Goal: Information Seeking & Learning: Compare options

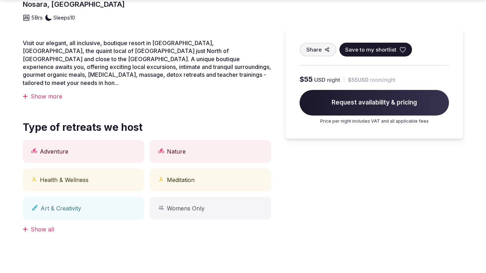
scroll to position [753, 0]
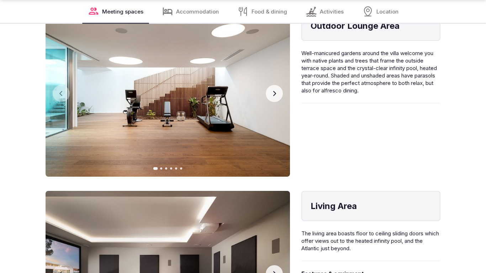
scroll to position [987, 0]
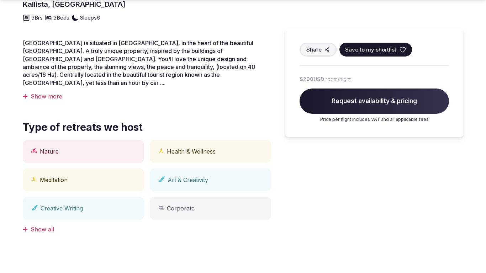
scroll to position [495, 0]
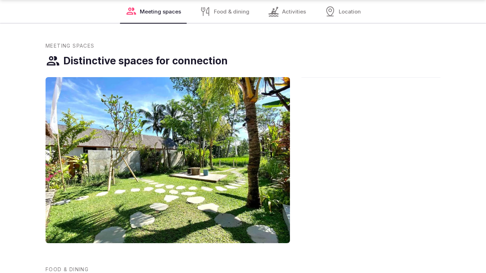
scroll to position [987, 0]
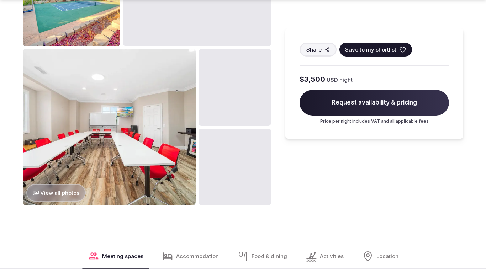
scroll to position [1011, 0]
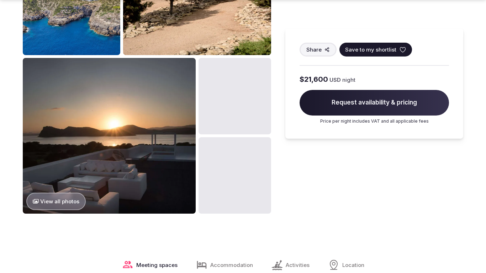
scroll to position [1011, 0]
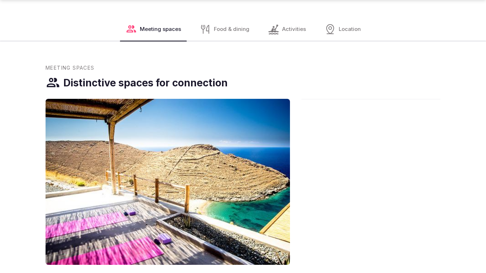
scroll to position [1011, 0]
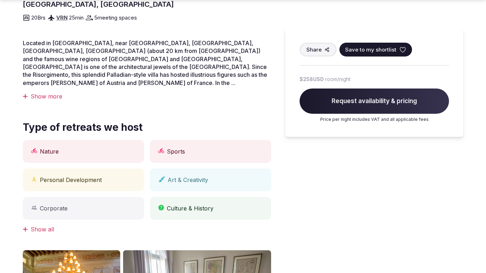
scroll to position [495, 0]
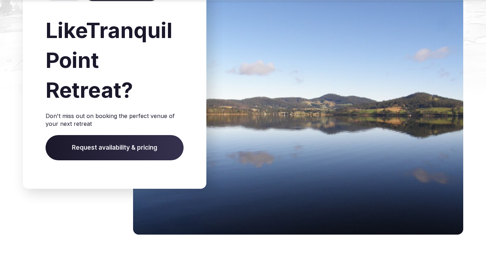
scroll to position [995, 0]
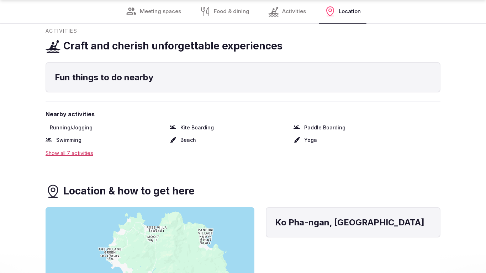
scroll to position [987, 0]
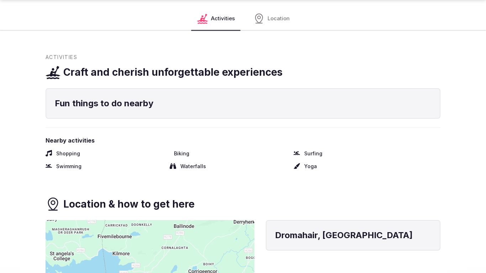
scroll to position [753, 0]
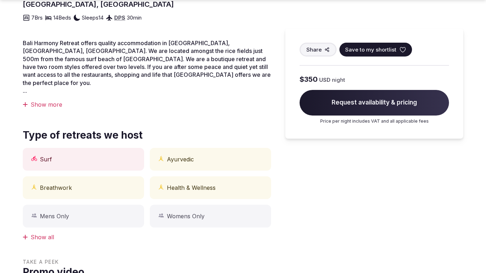
scroll to position [495, 0]
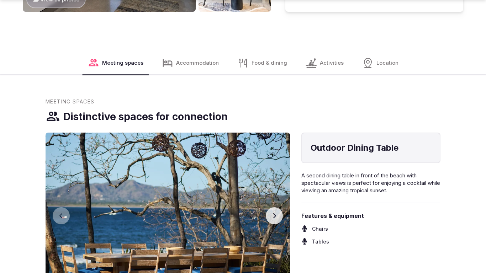
scroll to position [1011, 0]
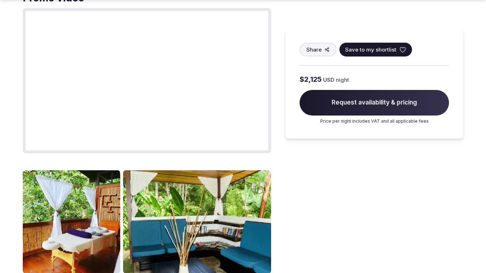
scroll to position [753, 0]
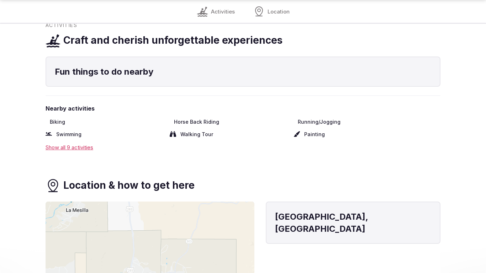
scroll to position [729, 0]
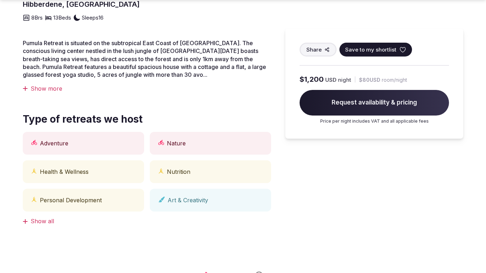
scroll to position [986, 0]
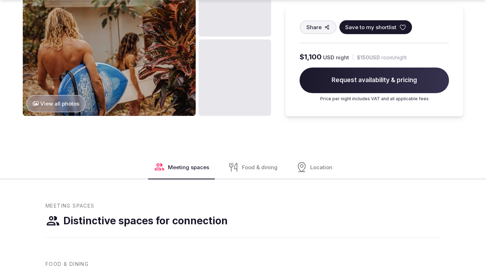
scroll to position [753, 0]
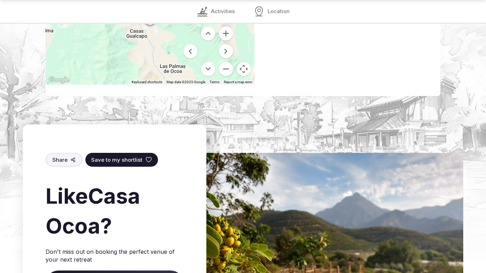
scroll to position [962, 0]
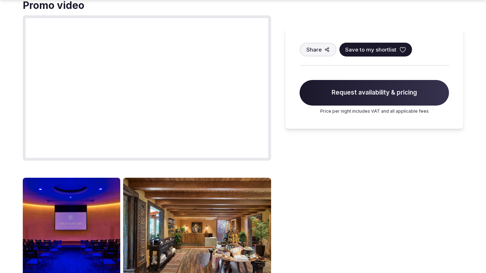
scroll to position [753, 0]
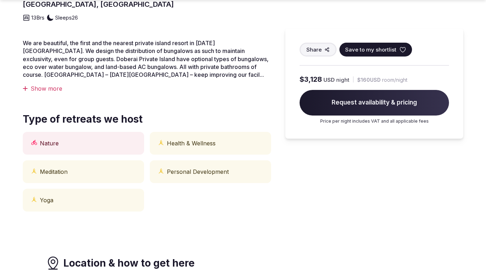
scroll to position [495, 0]
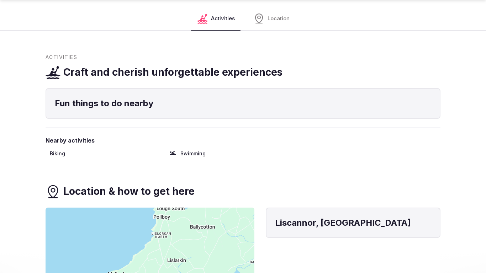
scroll to position [987, 0]
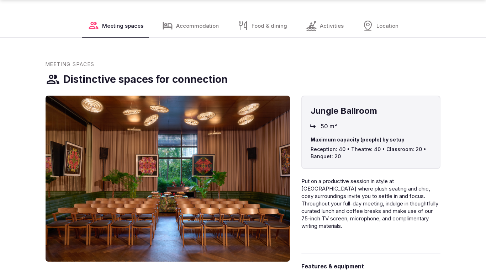
scroll to position [963, 0]
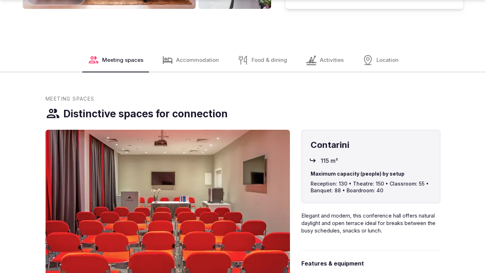
scroll to position [990, 0]
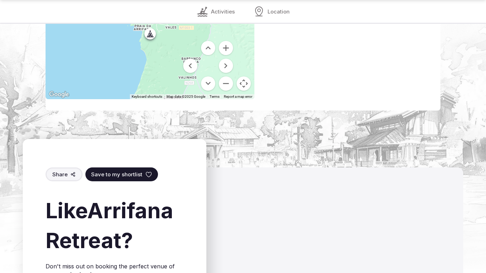
scroll to position [963, 0]
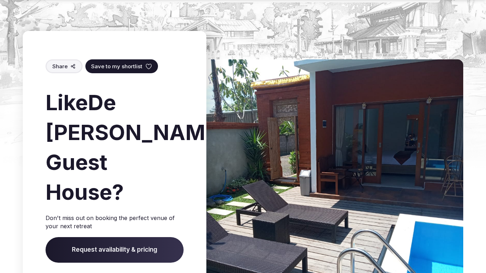
scroll to position [987, 0]
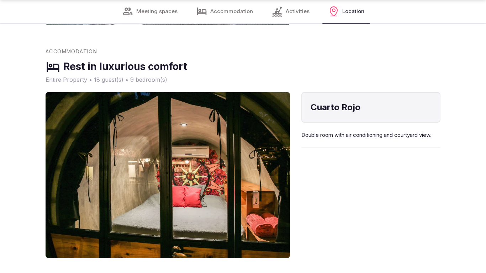
scroll to position [963, 0]
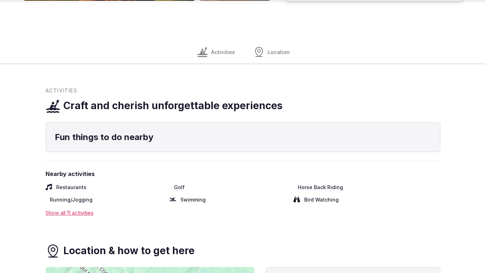
scroll to position [1011, 0]
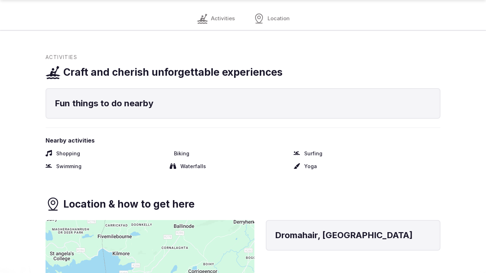
scroll to position [753, 0]
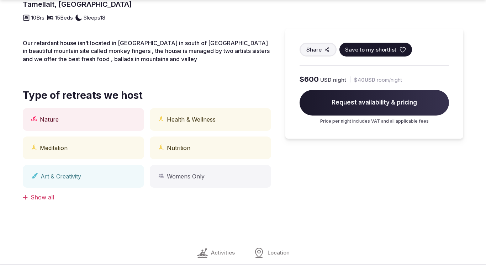
scroll to position [729, 0]
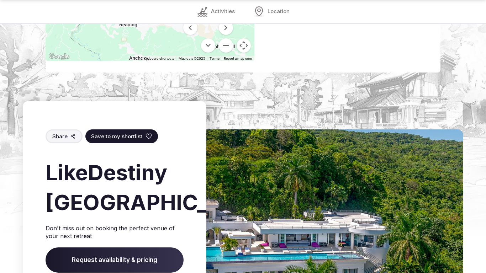
scroll to position [963, 0]
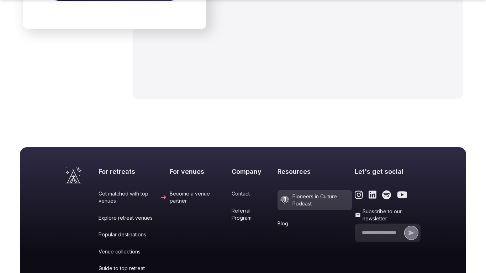
scroll to position [859, 0]
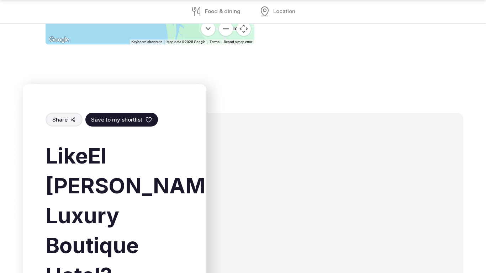
scroll to position [987, 0]
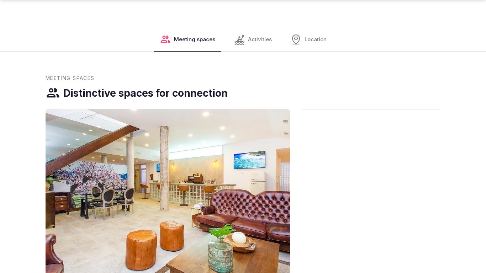
scroll to position [753, 0]
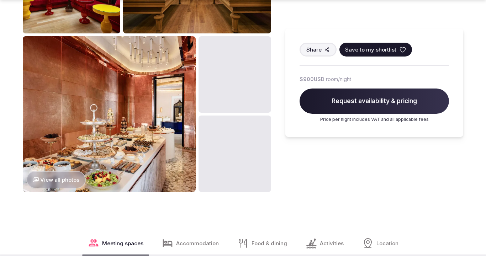
scroll to position [1011, 0]
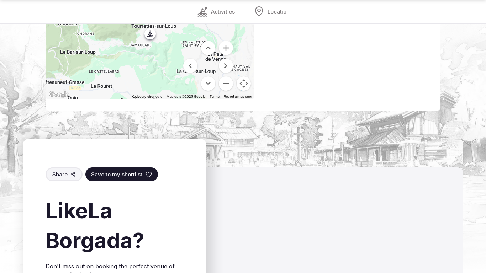
scroll to position [963, 0]
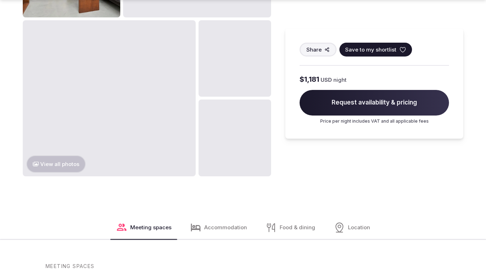
scroll to position [1011, 0]
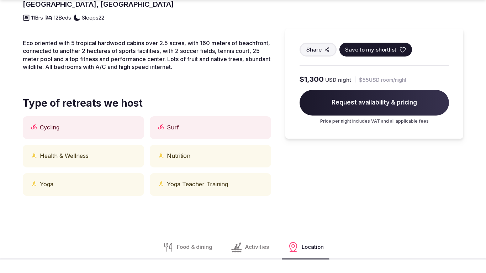
scroll to position [963, 0]
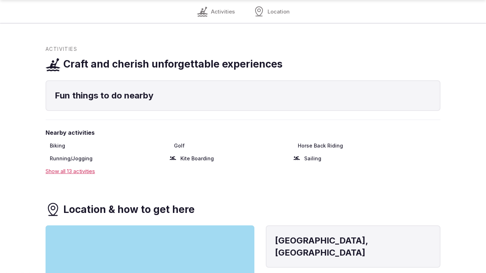
scroll to position [729, 0]
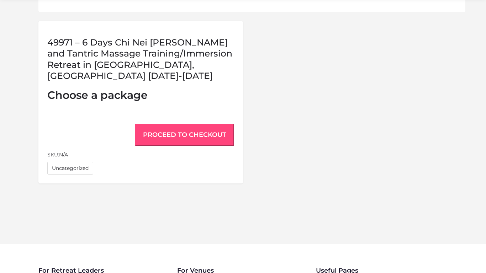
scroll to position [612, 0]
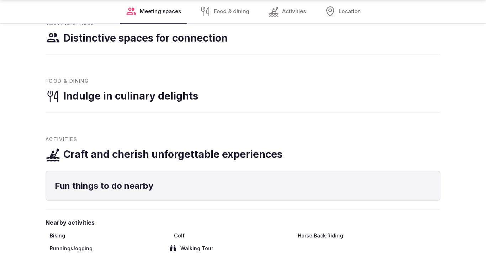
scroll to position [729, 0]
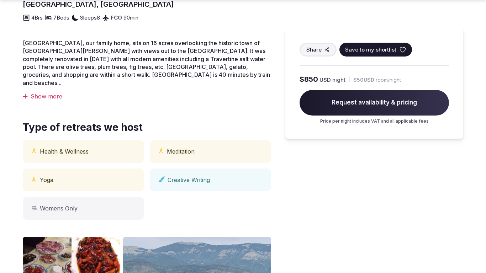
scroll to position [495, 0]
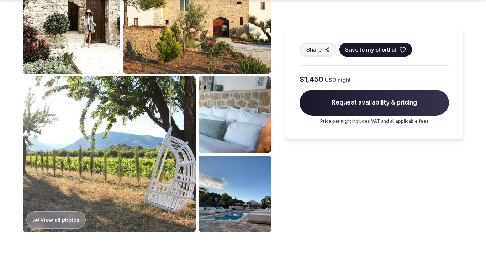
scroll to position [753, 0]
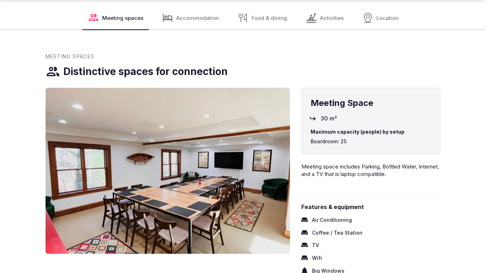
scroll to position [987, 0]
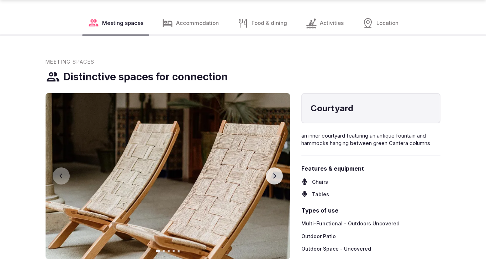
scroll to position [1011, 0]
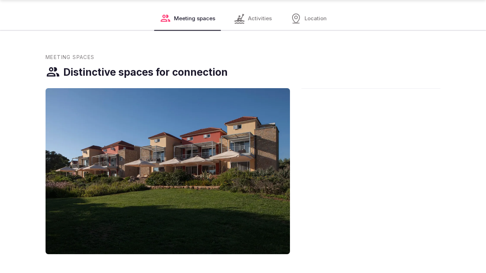
scroll to position [753, 0]
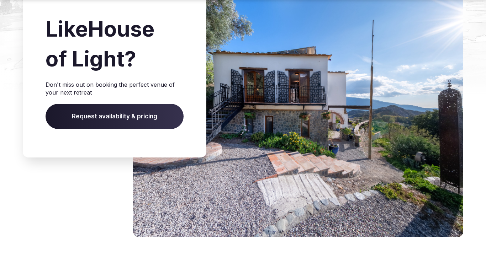
scroll to position [974, 0]
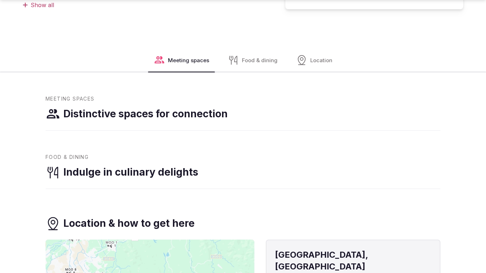
scroll to position [753, 0]
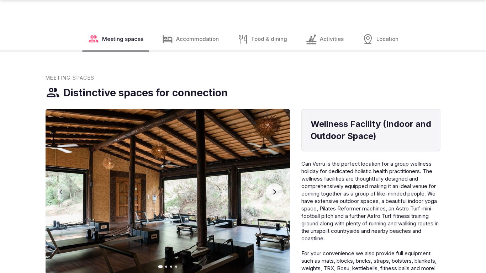
scroll to position [1011, 0]
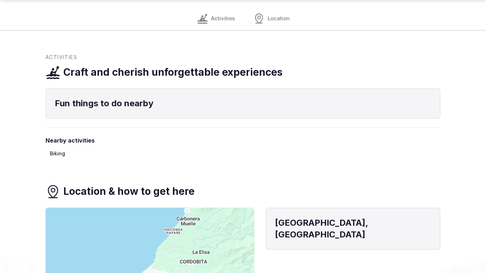
scroll to position [753, 0]
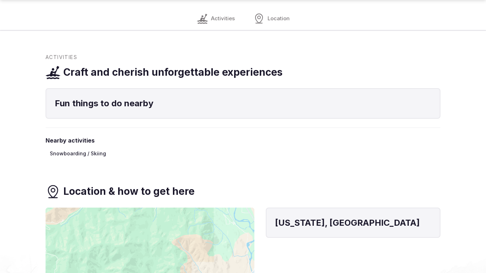
scroll to position [753, 0]
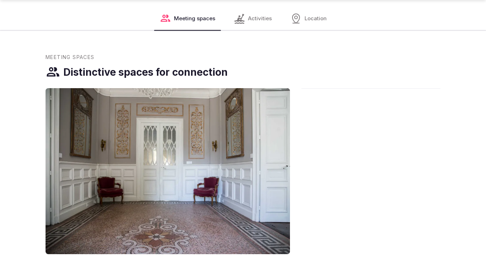
scroll to position [753, 0]
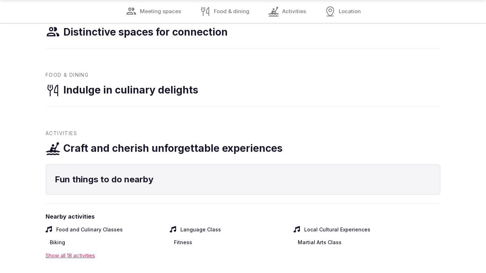
scroll to position [987, 0]
